Goal: Complete application form

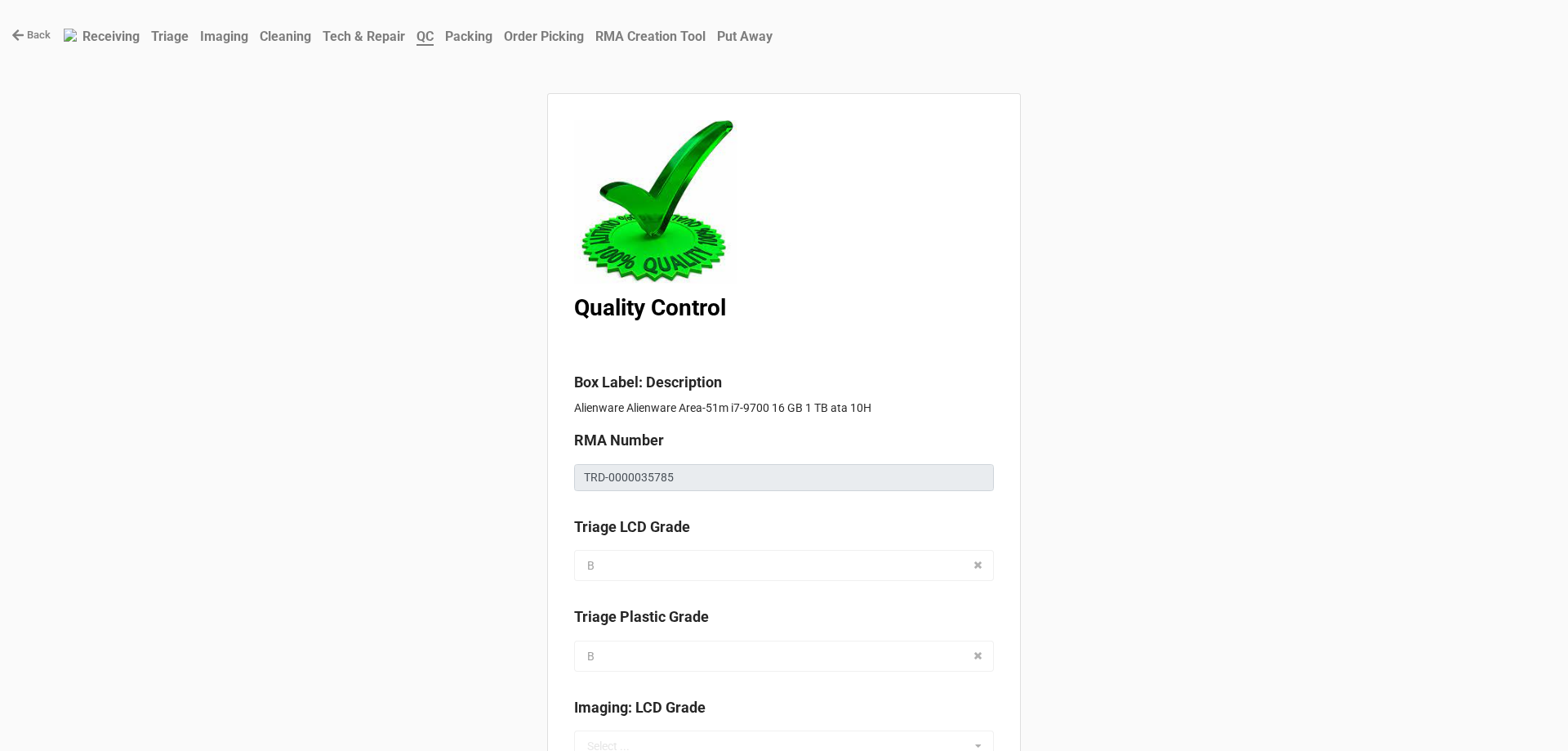
scroll to position [1553, 0]
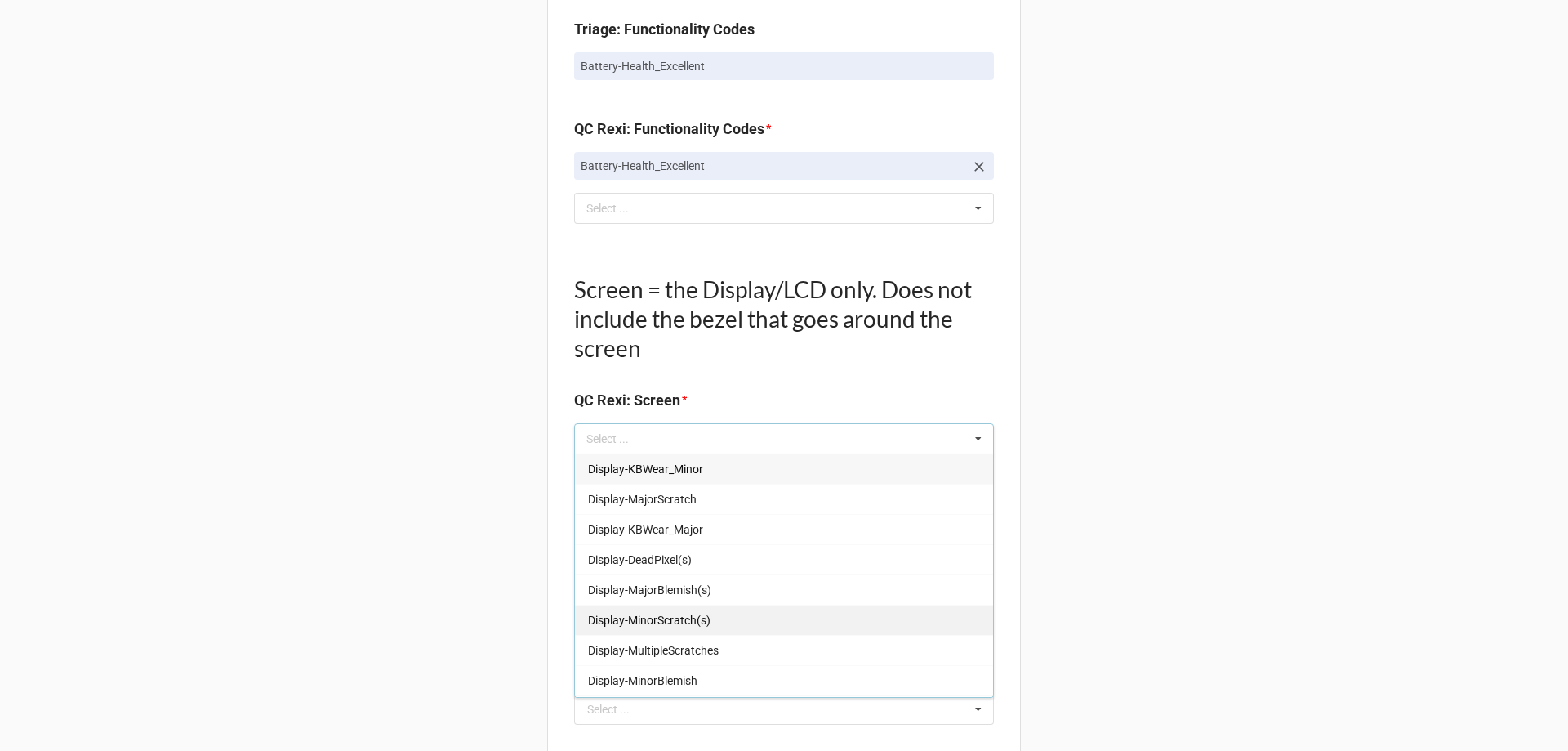
click at [709, 630] on div "Display-MinorScratch(s)" at bounding box center [784, 620] width 418 height 30
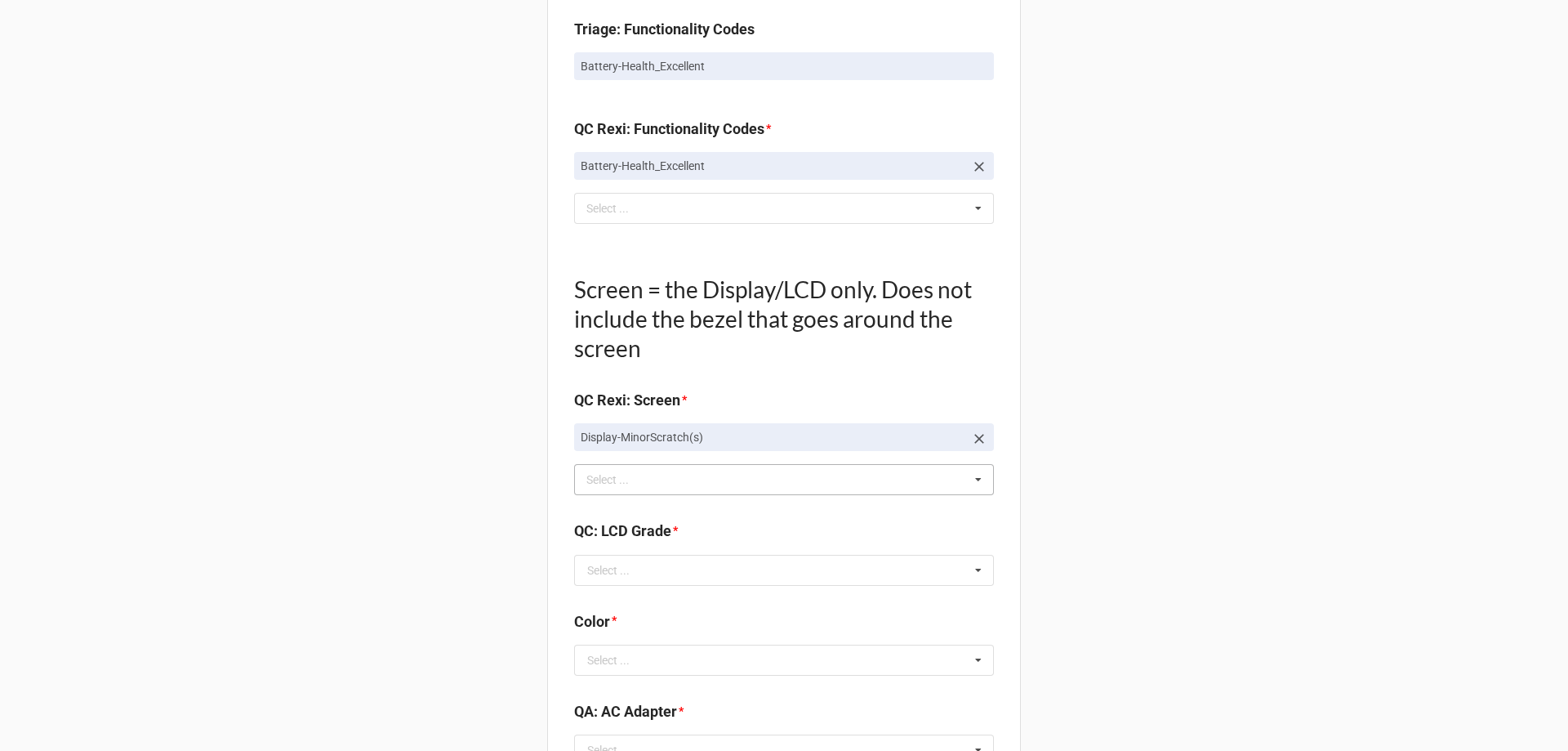
drag, startPoint x: 523, startPoint y: 608, endPoint x: 605, endPoint y: 596, distance: 82.9
click at [684, 565] on input "text" at bounding box center [784, 570] width 418 height 29
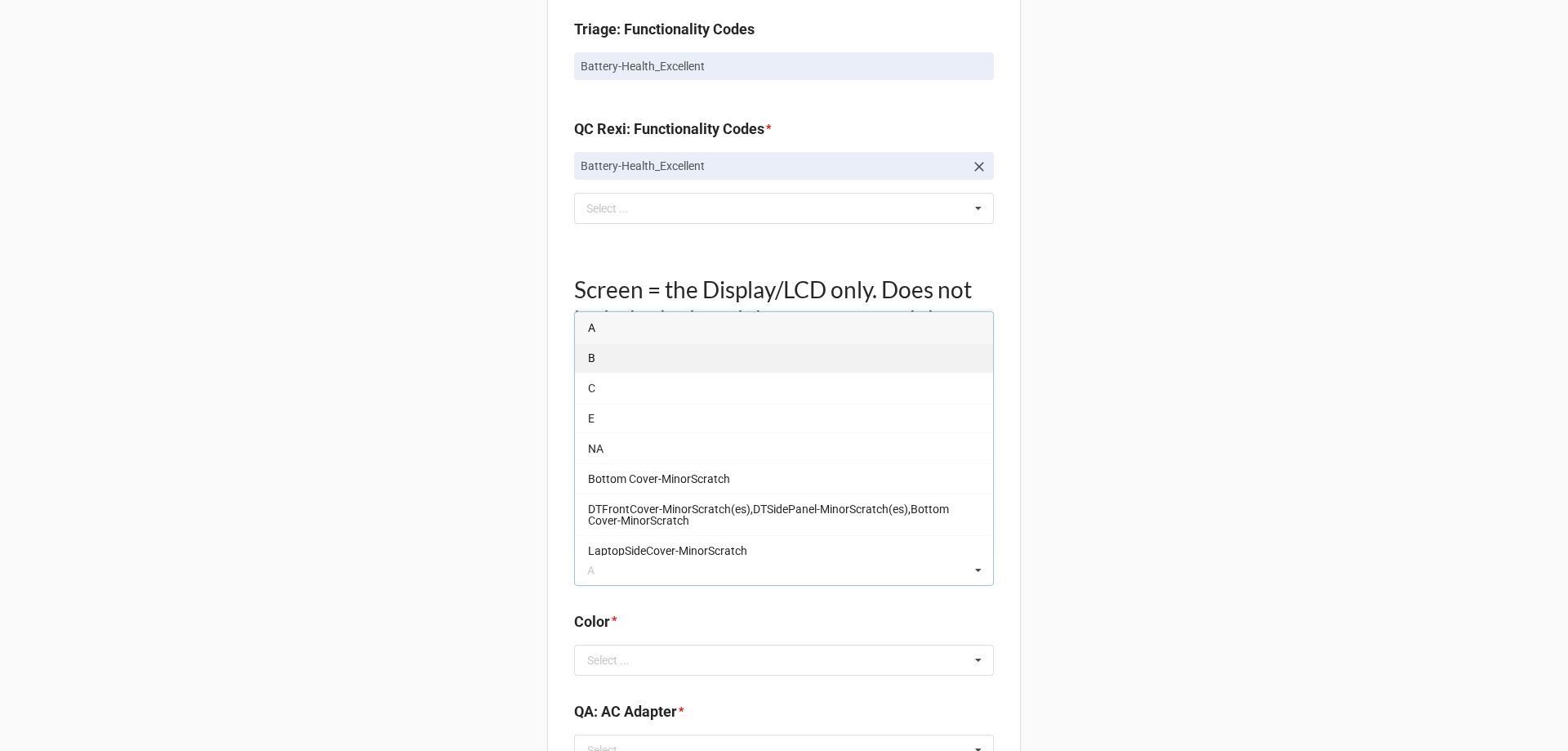
click at [637, 366] on div "B" at bounding box center [784, 358] width 418 height 30
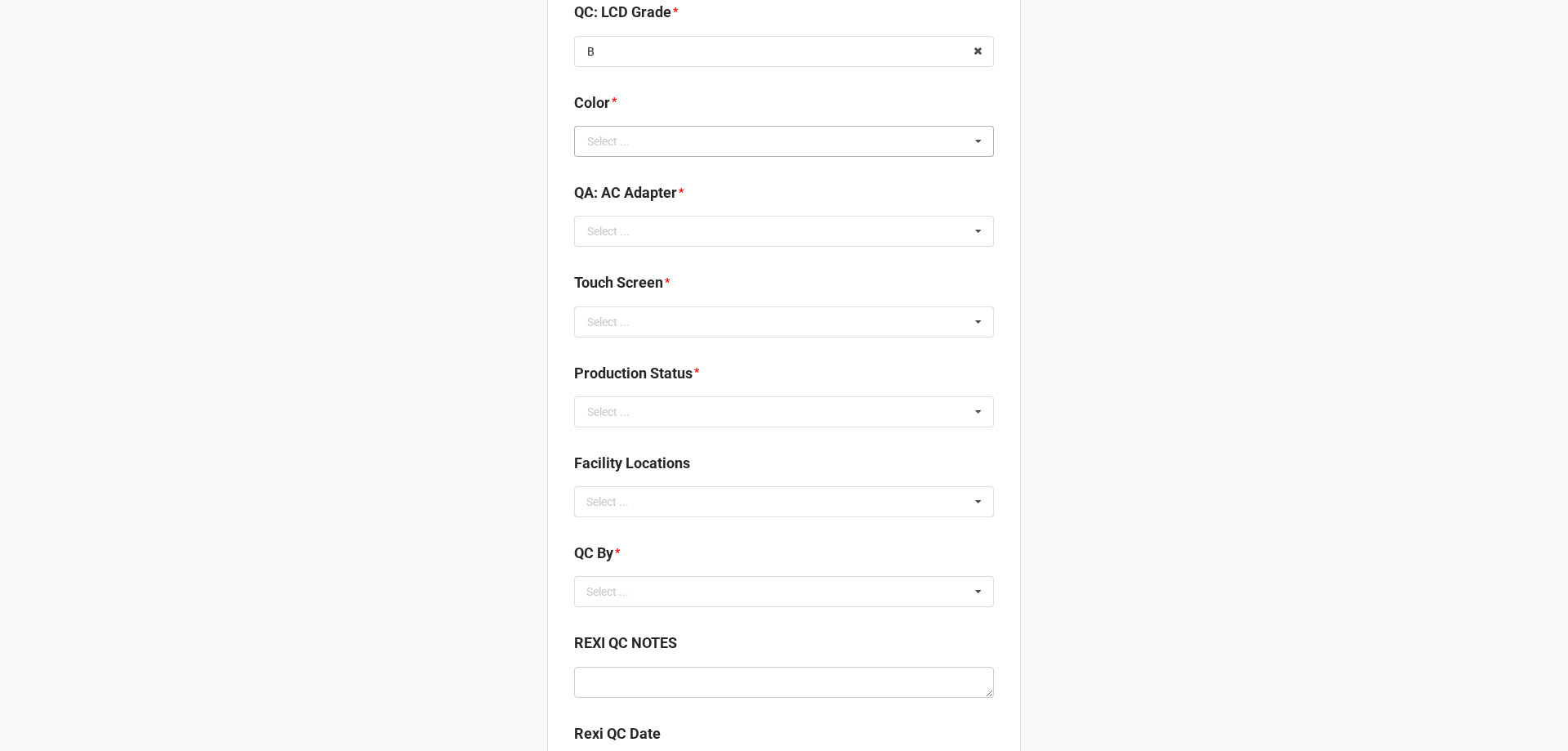
scroll to position [2043, 0]
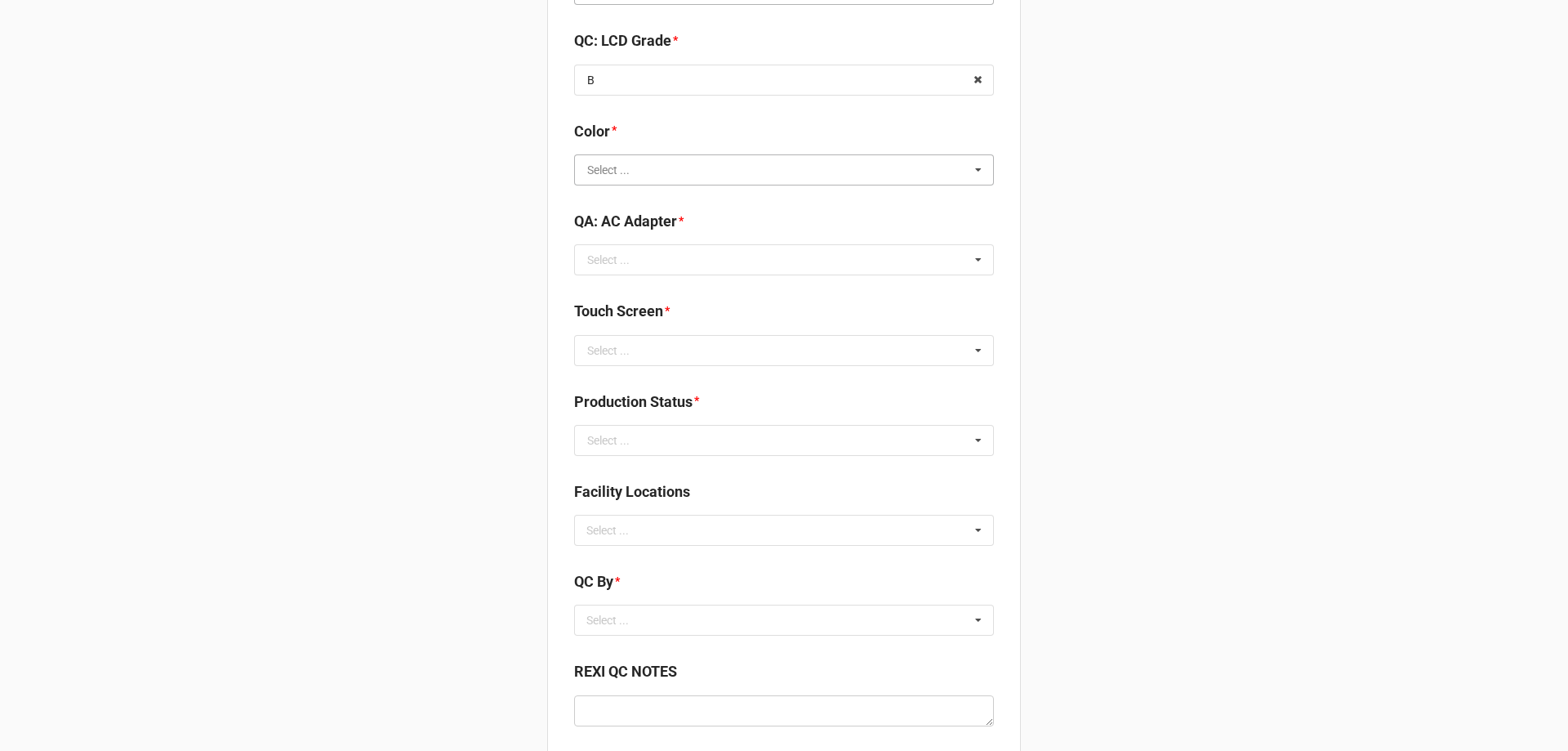
click at [682, 169] on input "text" at bounding box center [784, 170] width 418 height 29
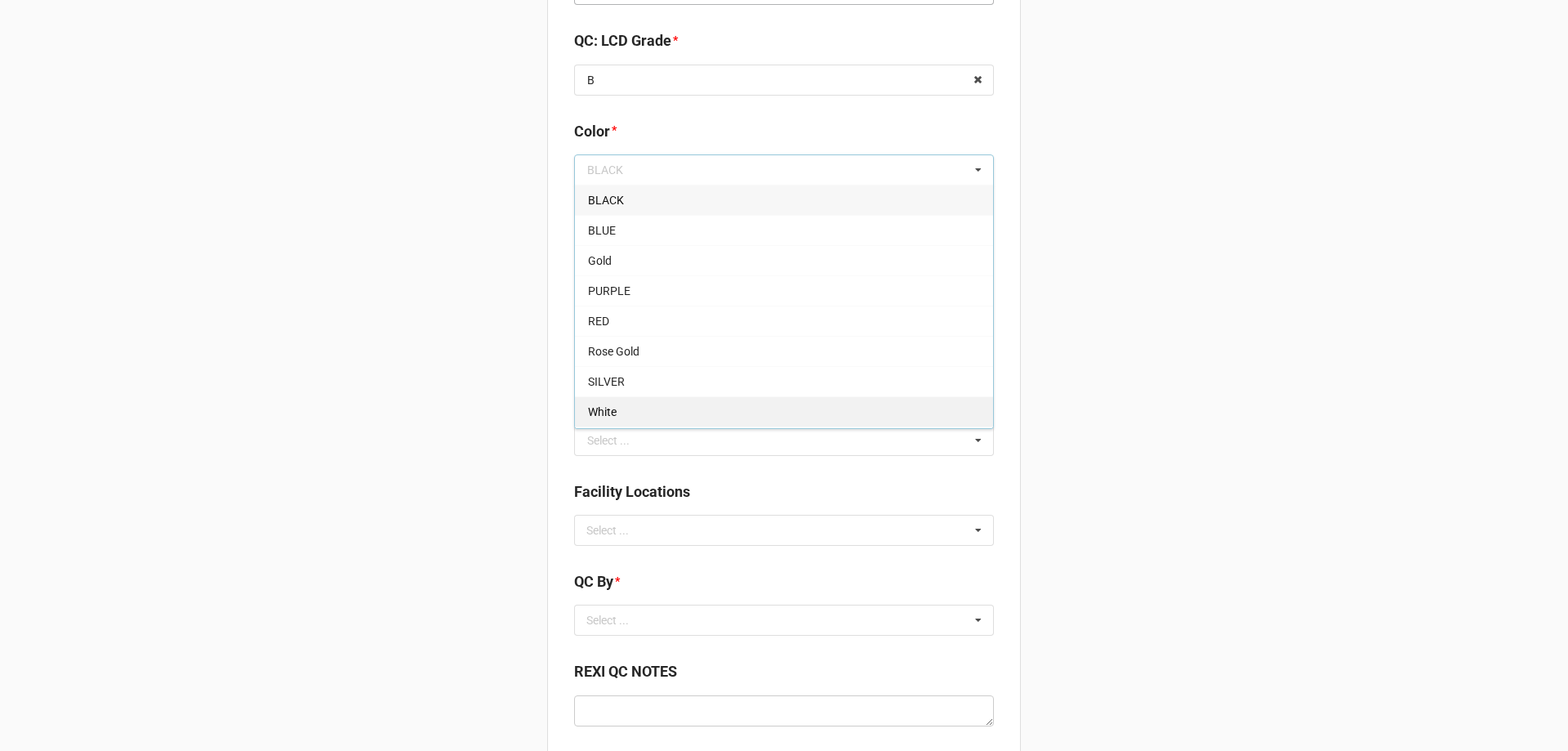
click at [649, 399] on div "White" at bounding box center [784, 411] width 418 height 30
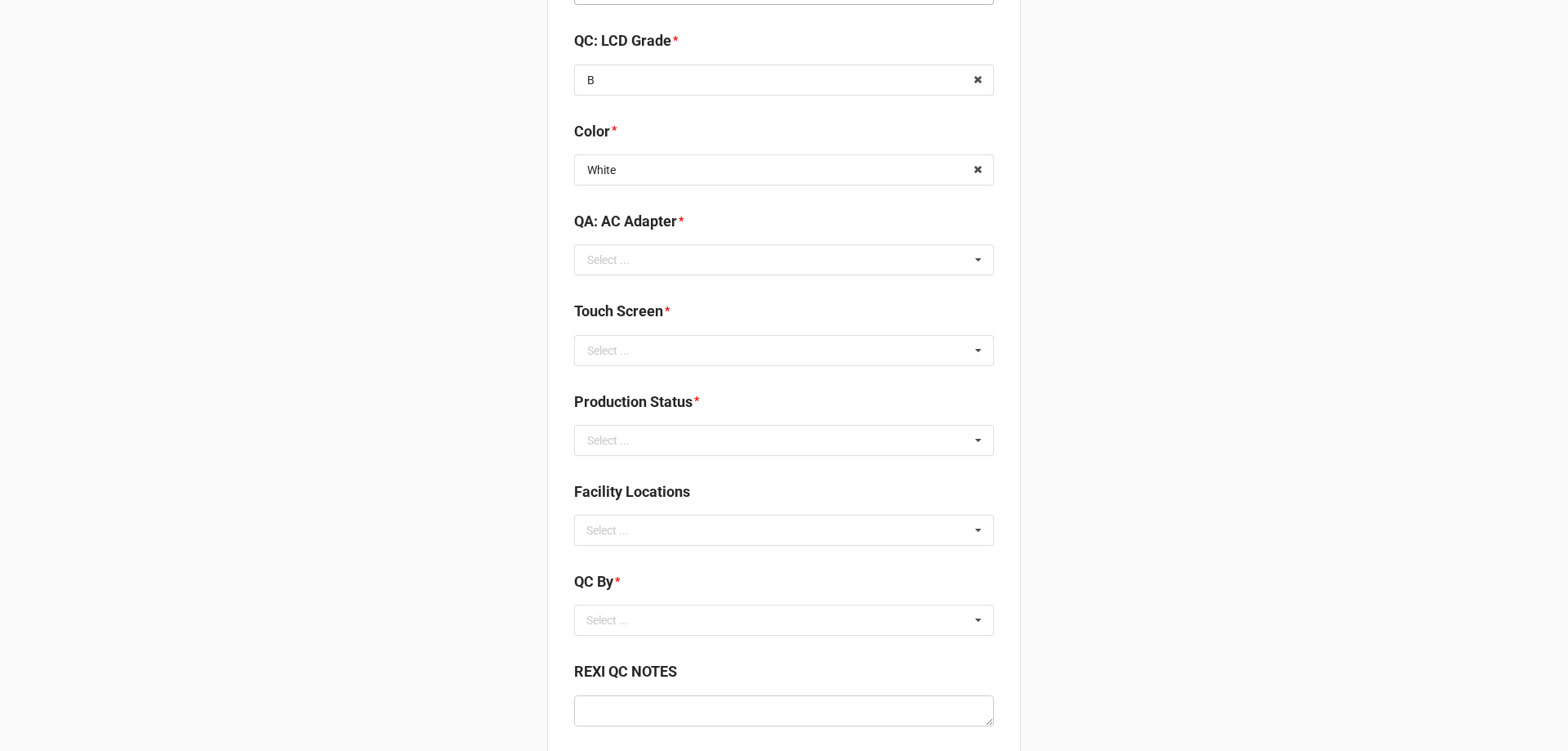
click at [665, 264] on input "text" at bounding box center [784, 259] width 418 height 29
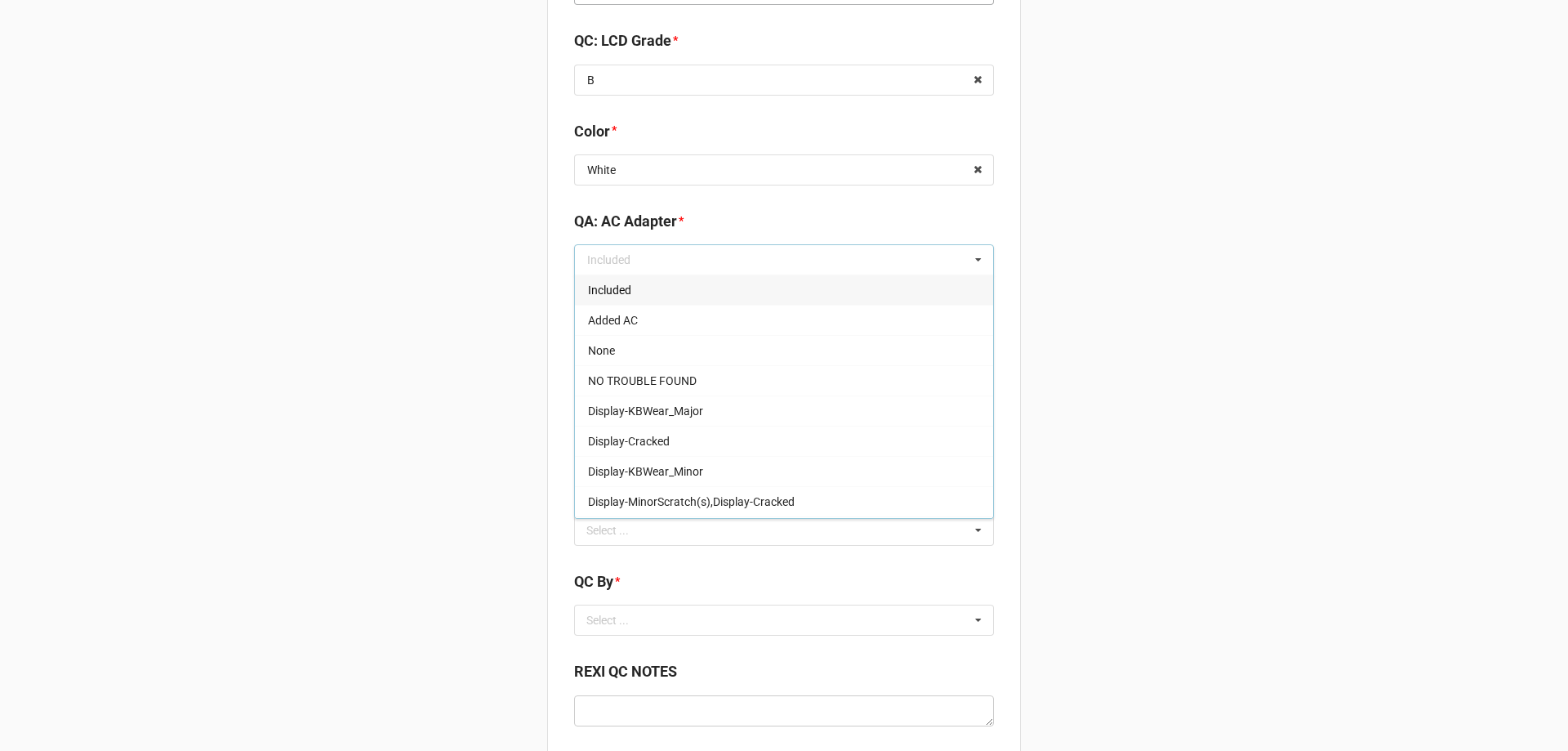
click at [637, 297] on div "Included" at bounding box center [784, 289] width 418 height 30
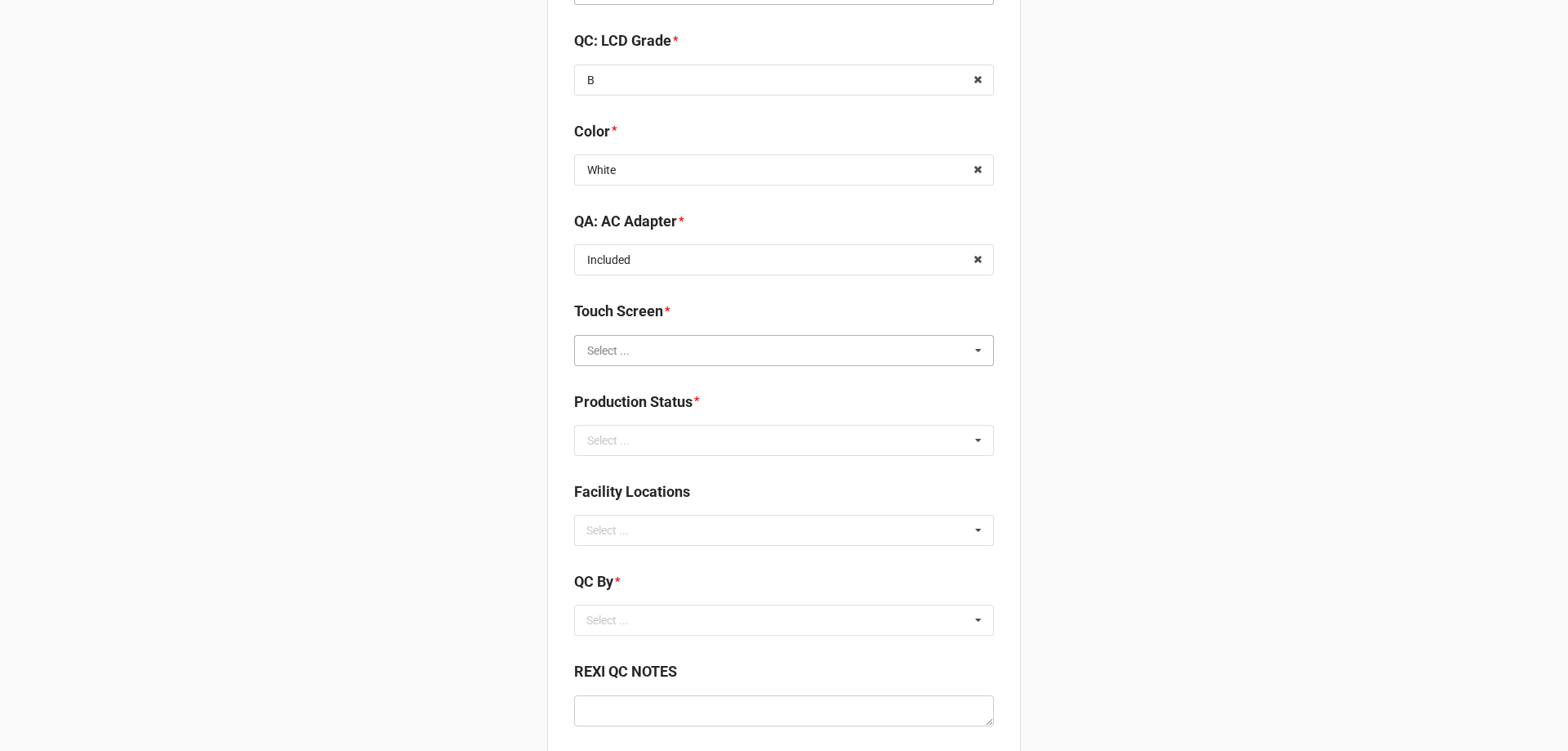
click at [693, 338] on input "text" at bounding box center [784, 350] width 418 height 29
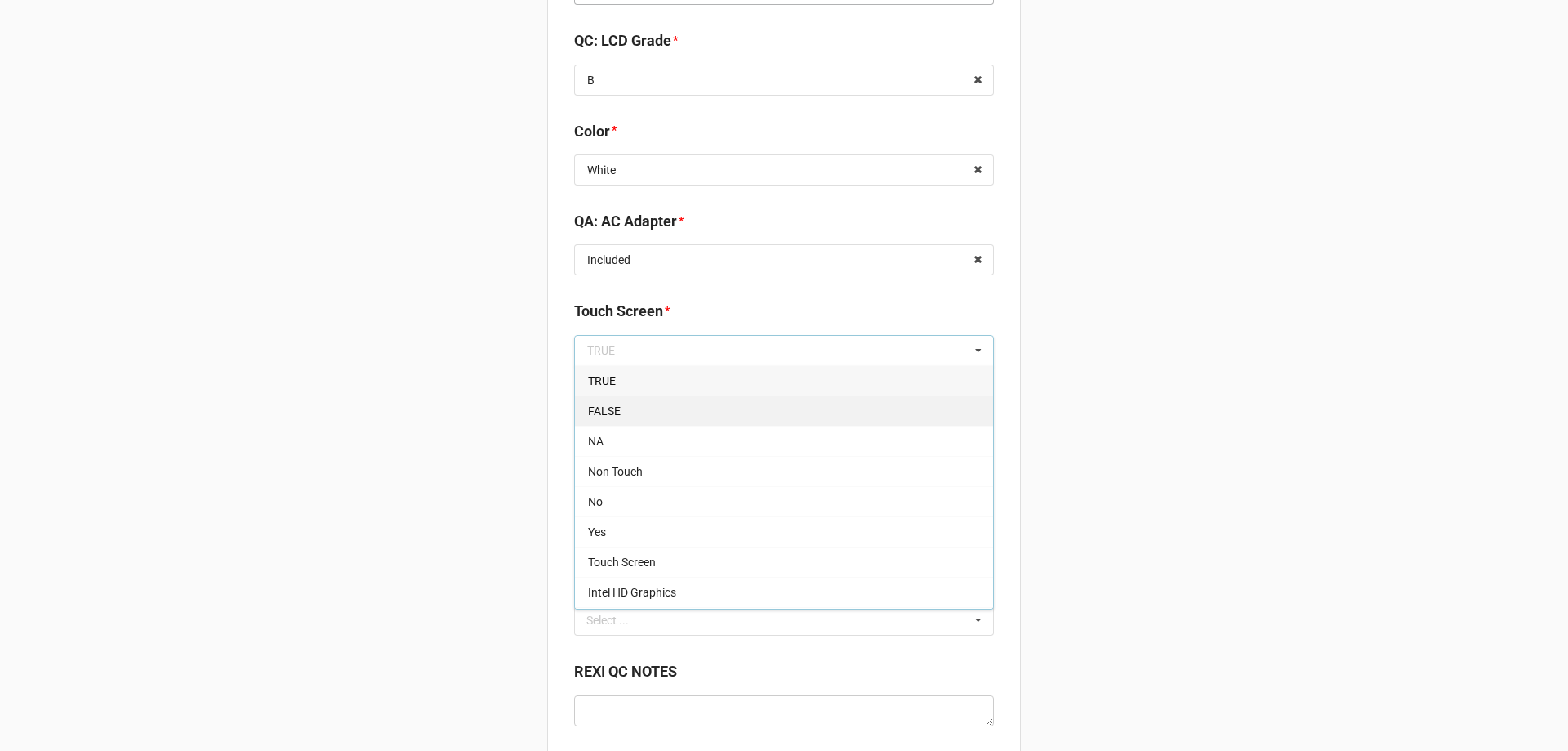
click at [684, 414] on div "FALSE" at bounding box center [784, 410] width 418 height 30
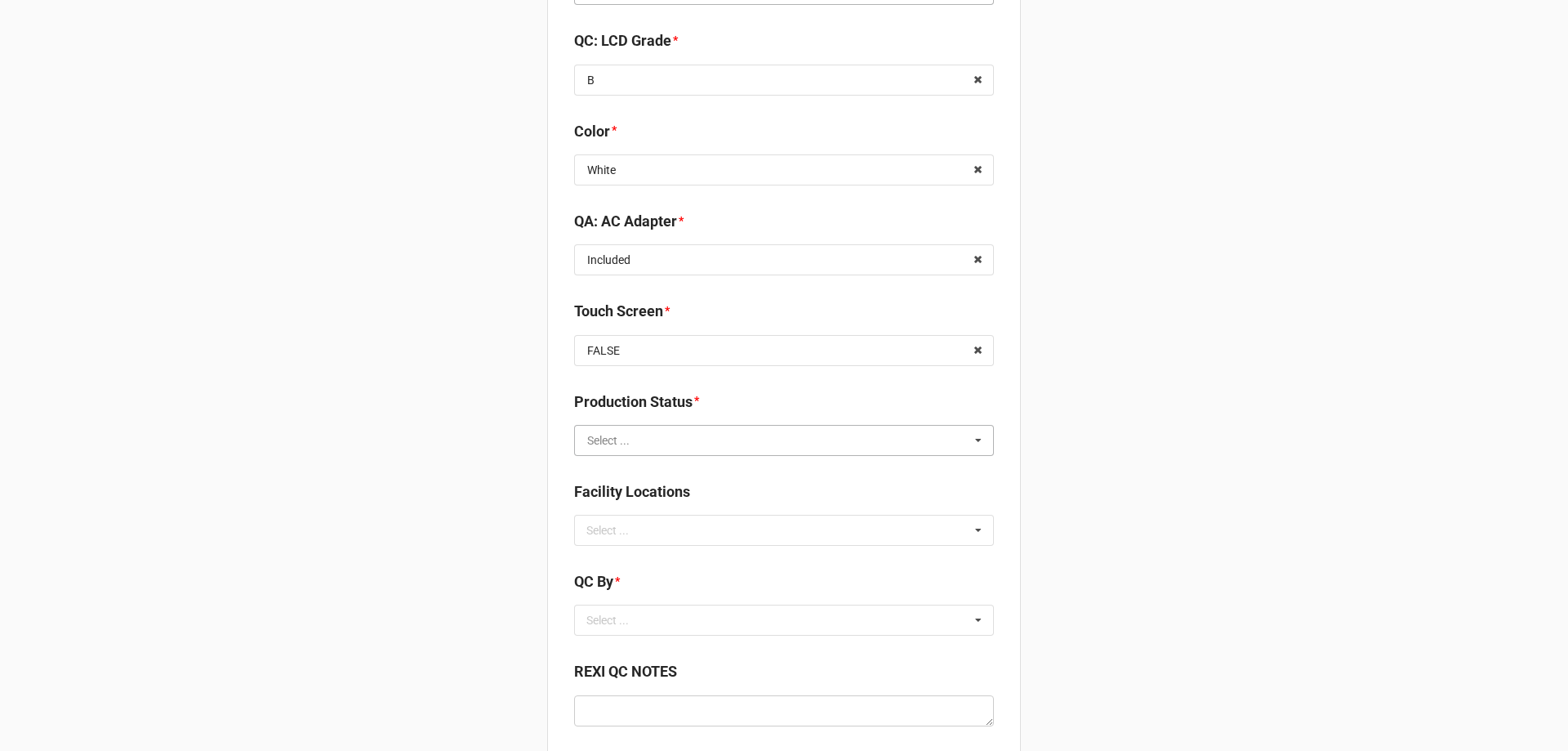
click at [696, 452] on input "text" at bounding box center [784, 439] width 418 height 29
click at [628, 559] on div "Packing" at bounding box center [784, 561] width 418 height 30
click at [630, 538] on div "Select ..." at bounding box center [617, 529] width 70 height 19
type input "rec"
drag, startPoint x: 702, startPoint y: 561, endPoint x: 650, endPoint y: 564, distance: 52.1
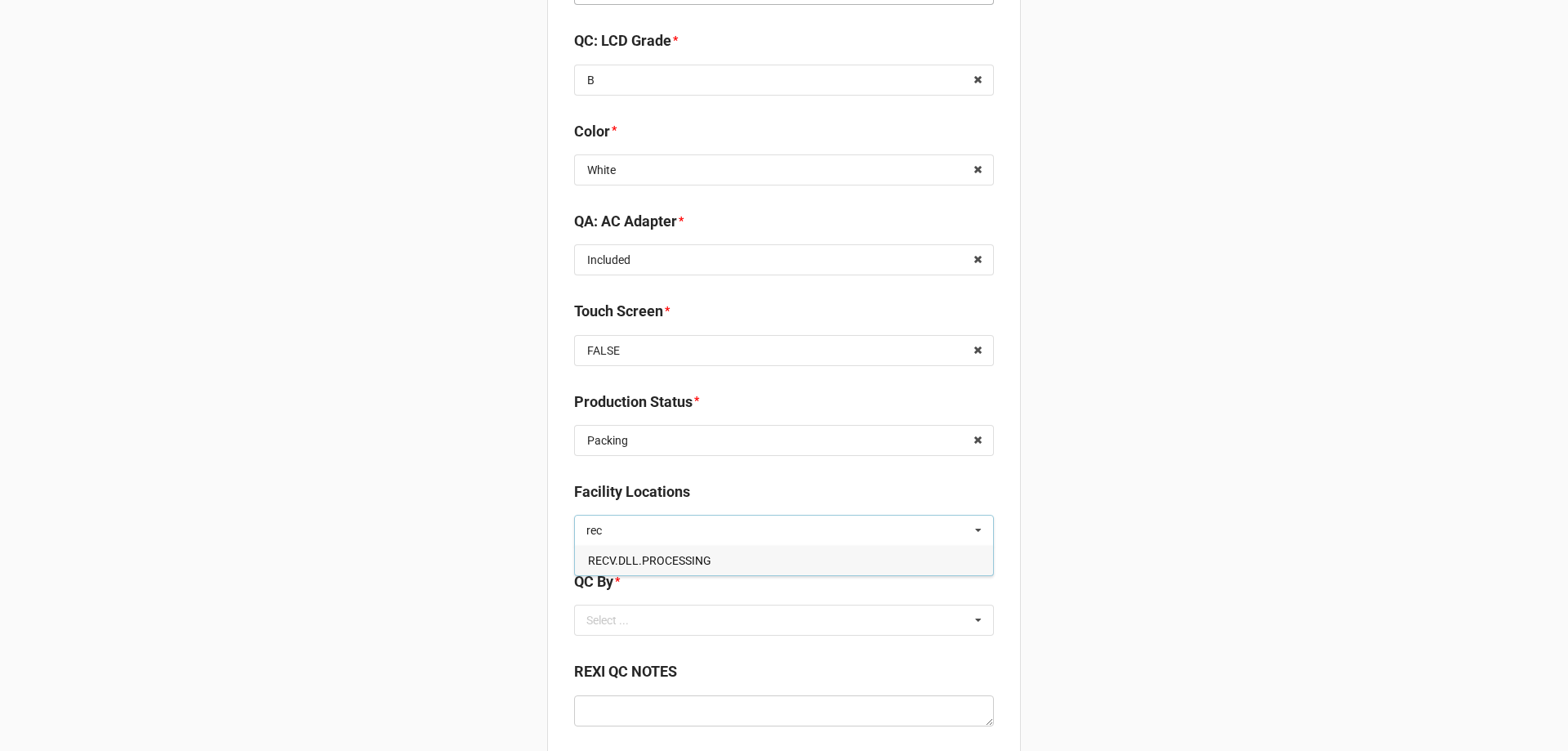
click at [702, 560] on div "RECV.DLL.PROCESSING" at bounding box center [784, 560] width 418 height 30
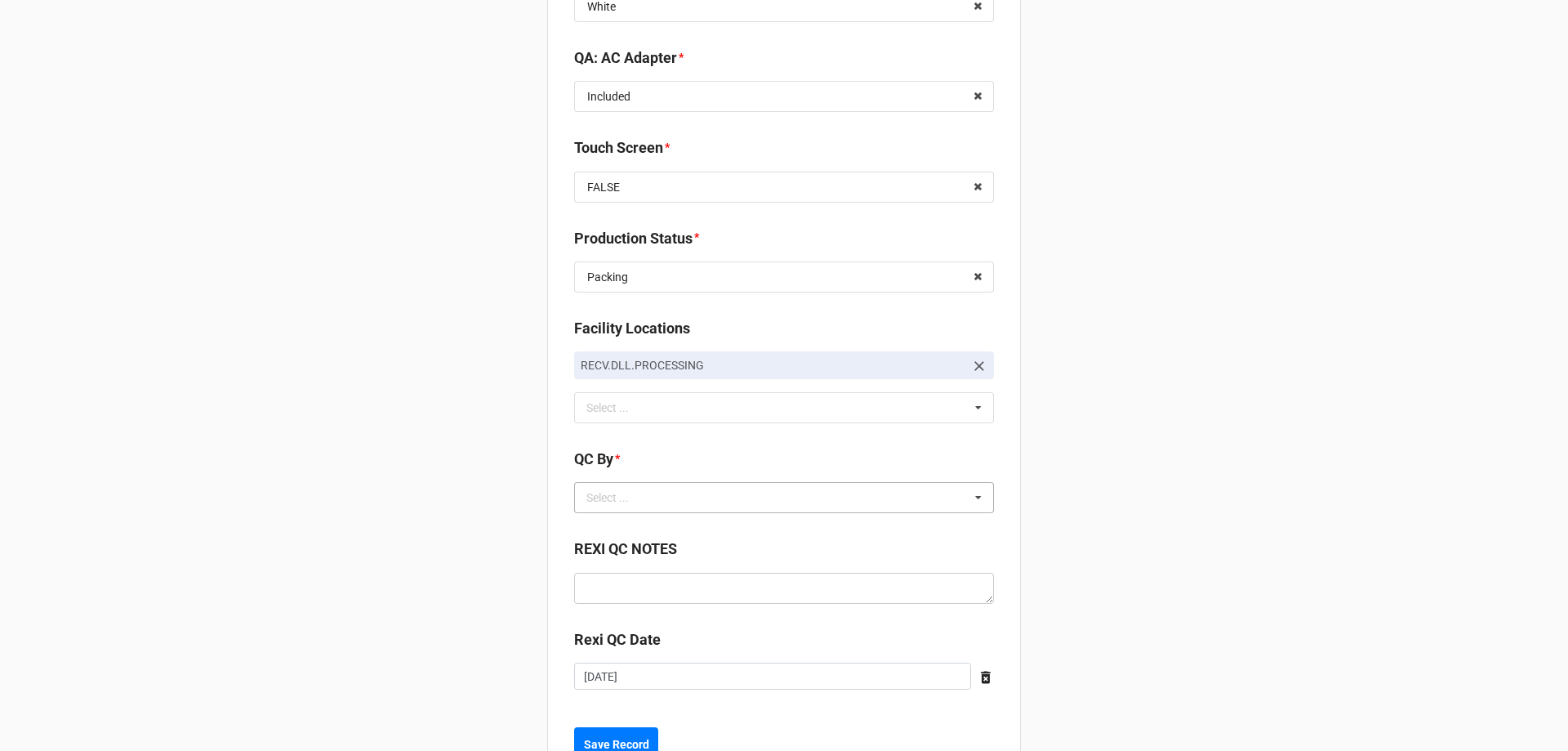
click at [664, 503] on div "Select ... No results found." at bounding box center [784, 497] width 420 height 31
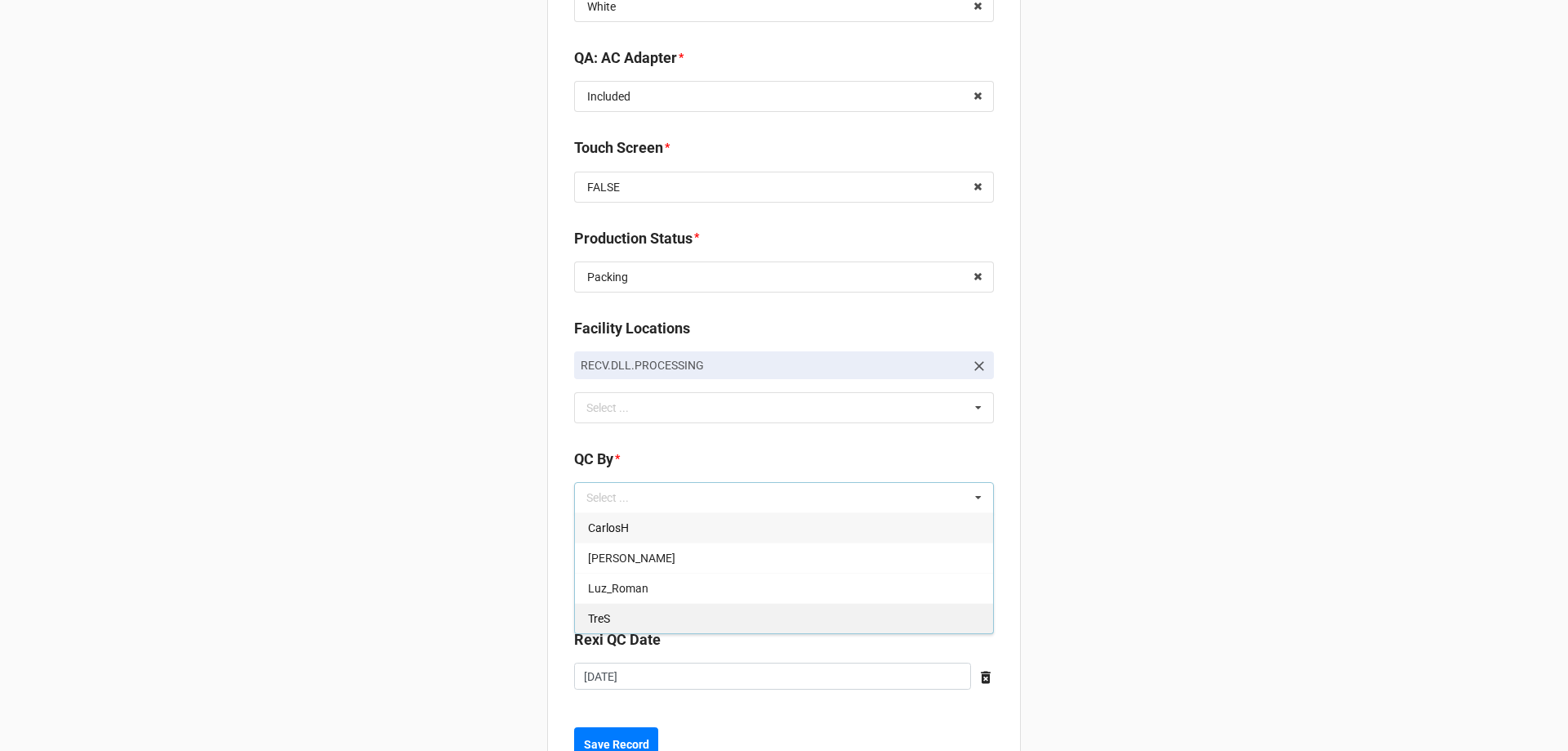
click at [625, 621] on div "TreS" at bounding box center [784, 618] width 418 height 30
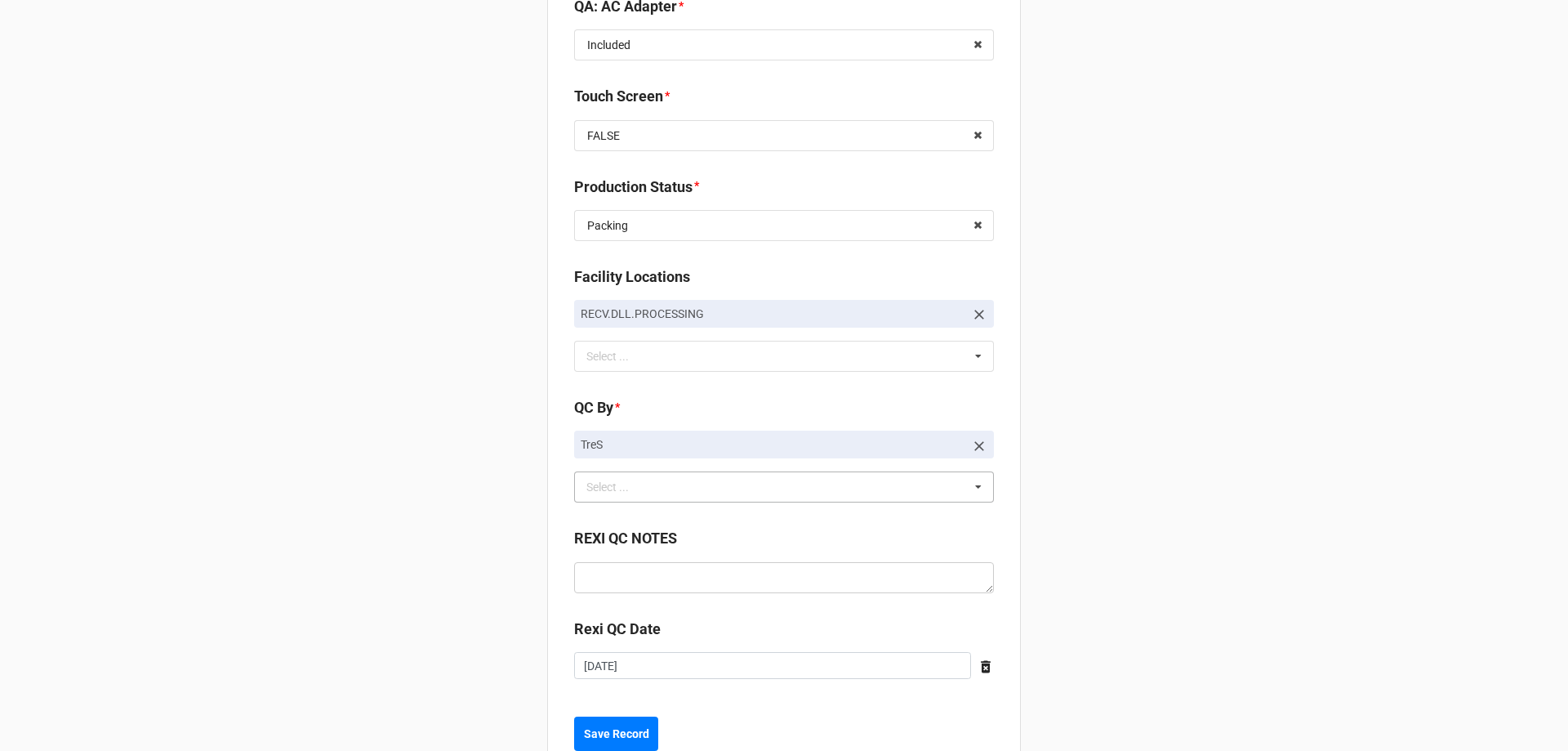
scroll to position [2311, 0]
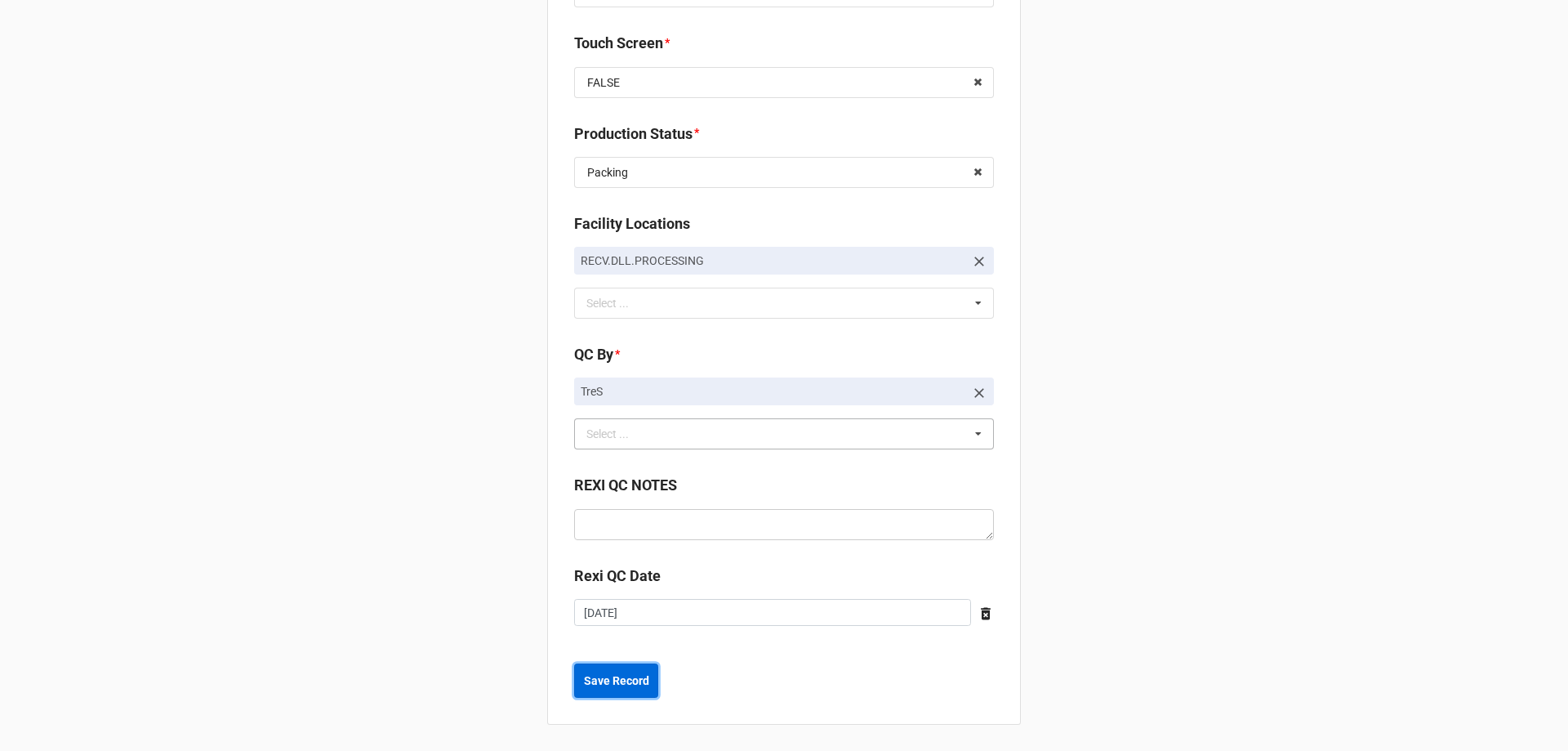
click at [601, 665] on button "Save Record" at bounding box center [616, 680] width 84 height 35
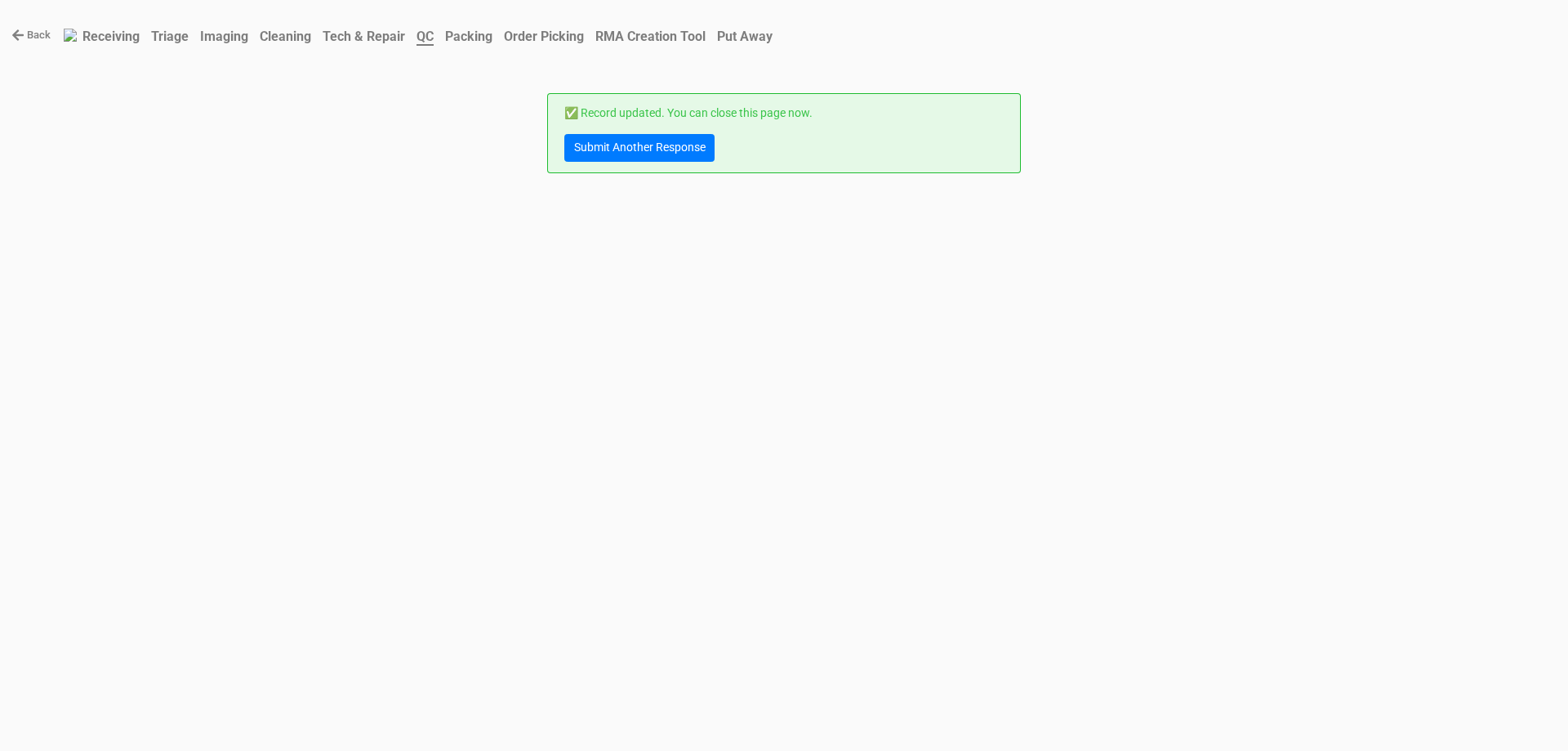
scroll to position [0, 0]
